Goal: Task Accomplishment & Management: Manage account settings

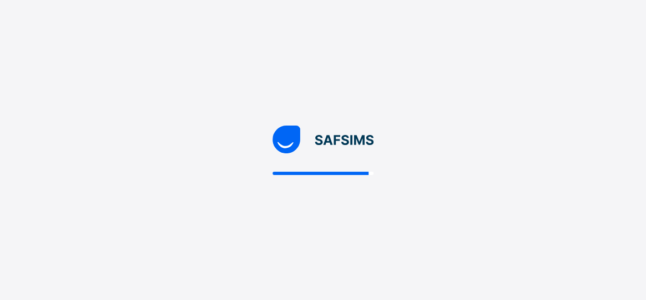
click at [331, 72] on div at bounding box center [323, 150] width 646 height 300
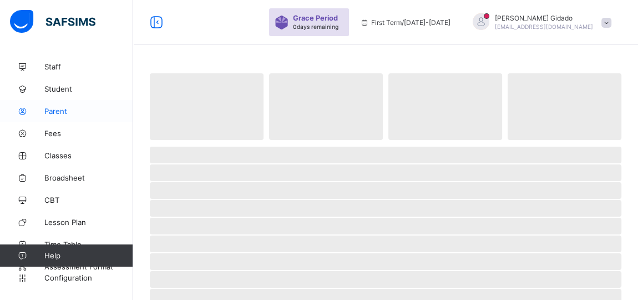
click at [60, 107] on span "Parent" at bounding box center [88, 111] width 89 height 9
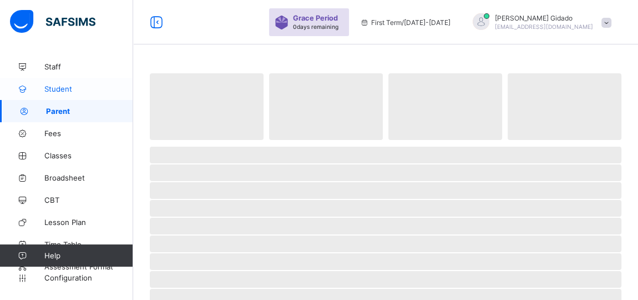
click at [60, 86] on span "Student" at bounding box center [88, 88] width 89 height 9
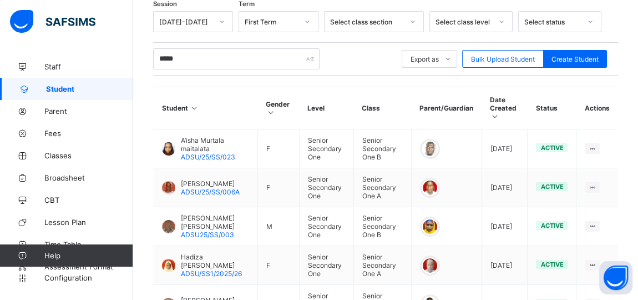
scroll to position [445, 0]
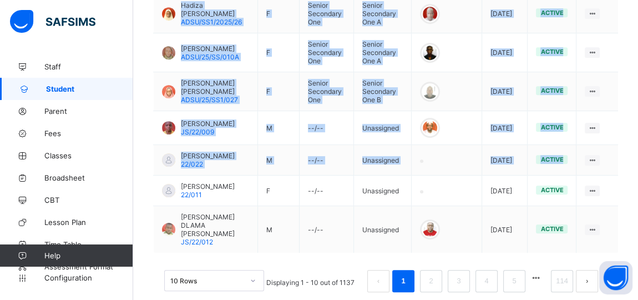
drag, startPoint x: 618, startPoint y: 150, endPoint x: 634, endPoint y: 174, distance: 28.9
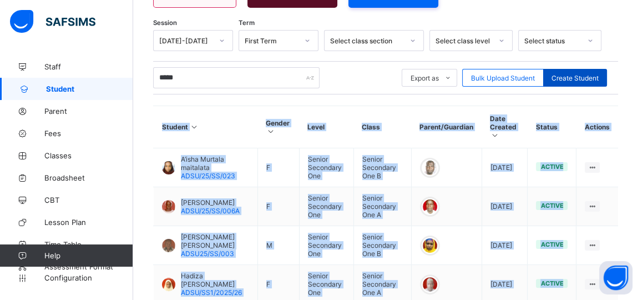
scroll to position [168, 0]
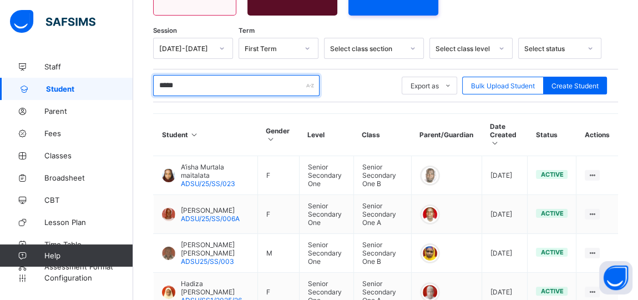
click at [182, 85] on input "*****" at bounding box center [236, 85] width 166 height 21
type input "*"
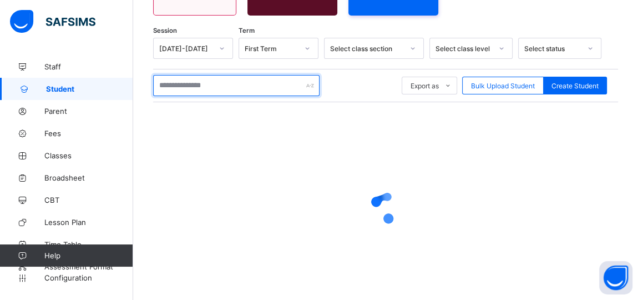
type input "*"
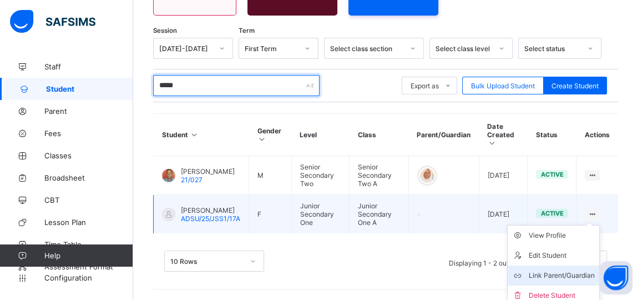
type input "*****"
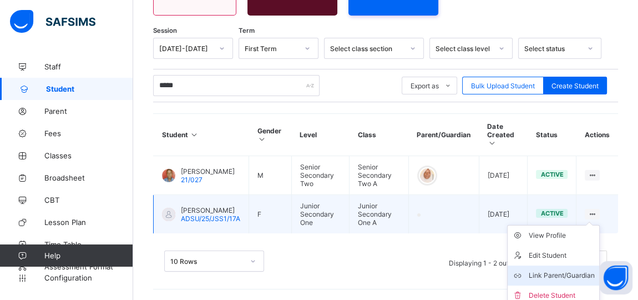
click at [577, 270] on div "Link Parent/Guardian" at bounding box center [562, 275] width 66 height 11
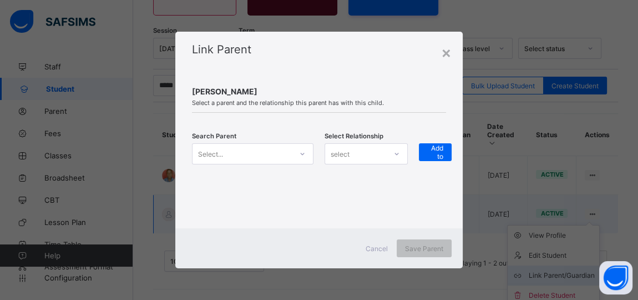
scroll to position [162, 0]
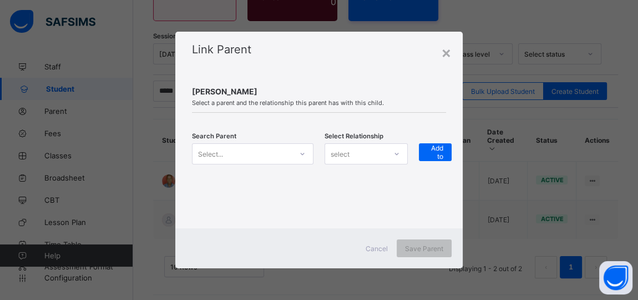
click at [302, 154] on icon at bounding box center [303, 154] width 4 height 2
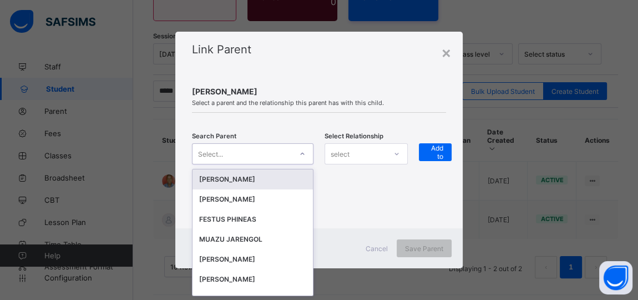
scroll to position [0, 0]
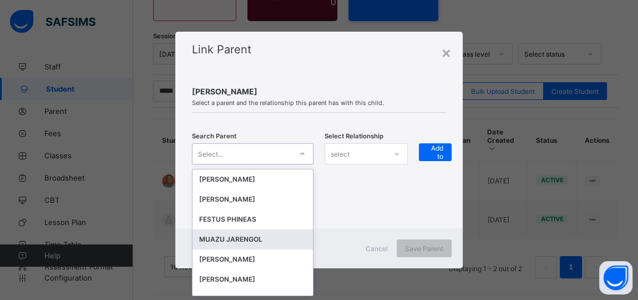
click at [237, 241] on div "MUAZU JARENGOL" at bounding box center [252, 239] width 107 height 11
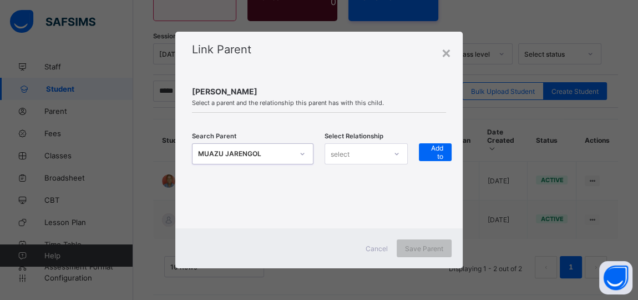
click at [398, 153] on icon at bounding box center [396, 153] width 7 height 11
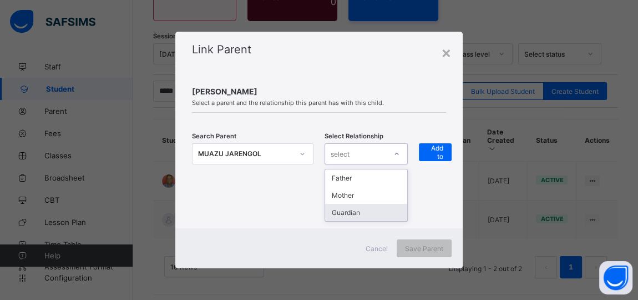
click at [368, 210] on div "Guardian" at bounding box center [366, 212] width 82 height 17
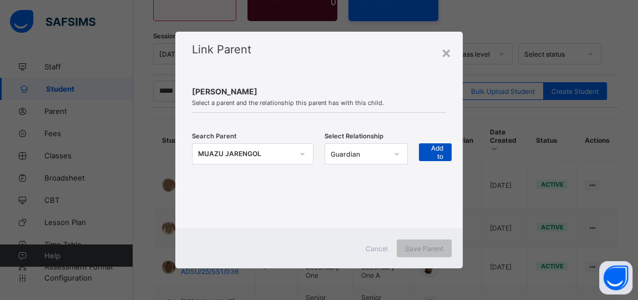
click at [437, 158] on span "+ Add to list" at bounding box center [435, 151] width 16 height 33
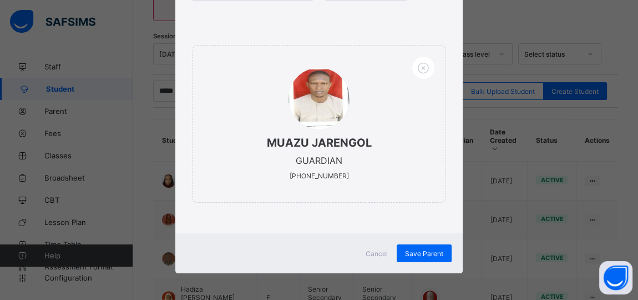
scroll to position [160, 0]
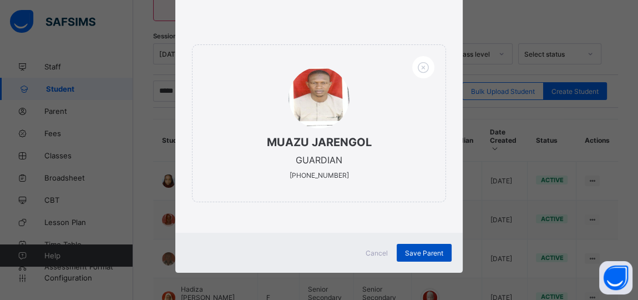
click at [415, 255] on span "Save Parent" at bounding box center [424, 253] width 38 height 8
click at [422, 253] on span "Save Parent" at bounding box center [424, 253] width 38 height 8
click at [422, 253] on div "Save Parent" at bounding box center [424, 253] width 55 height 18
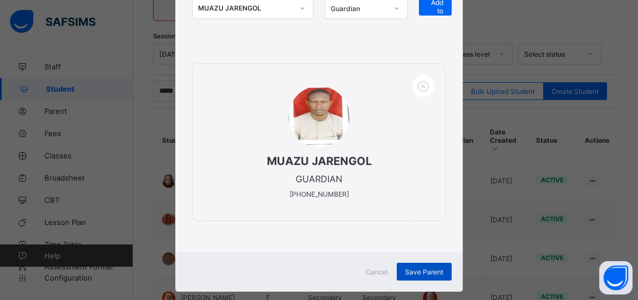
scroll to position [140, 0]
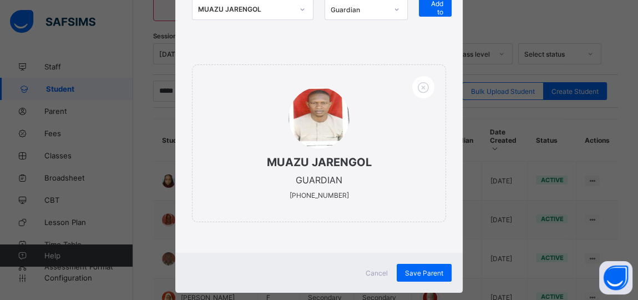
drag, startPoint x: 421, startPoint y: 275, endPoint x: 402, endPoint y: 258, distance: 25.9
click at [402, 258] on div "Cancel Save Parent" at bounding box center [318, 272] width 287 height 40
click at [415, 268] on div "Save Parent" at bounding box center [424, 272] width 55 height 18
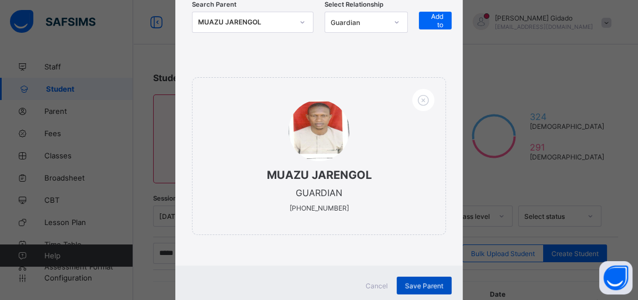
scroll to position [141, 0]
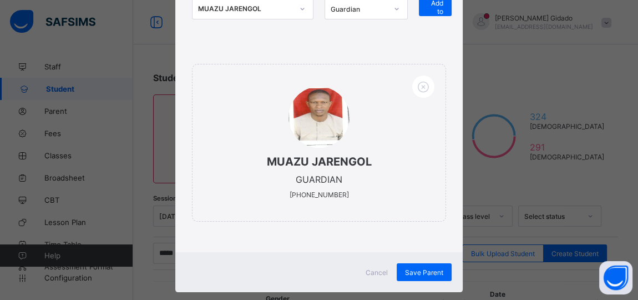
click at [380, 270] on span "Cancel" at bounding box center [377, 272] width 22 height 8
